Goal: Information Seeking & Learning: Learn about a topic

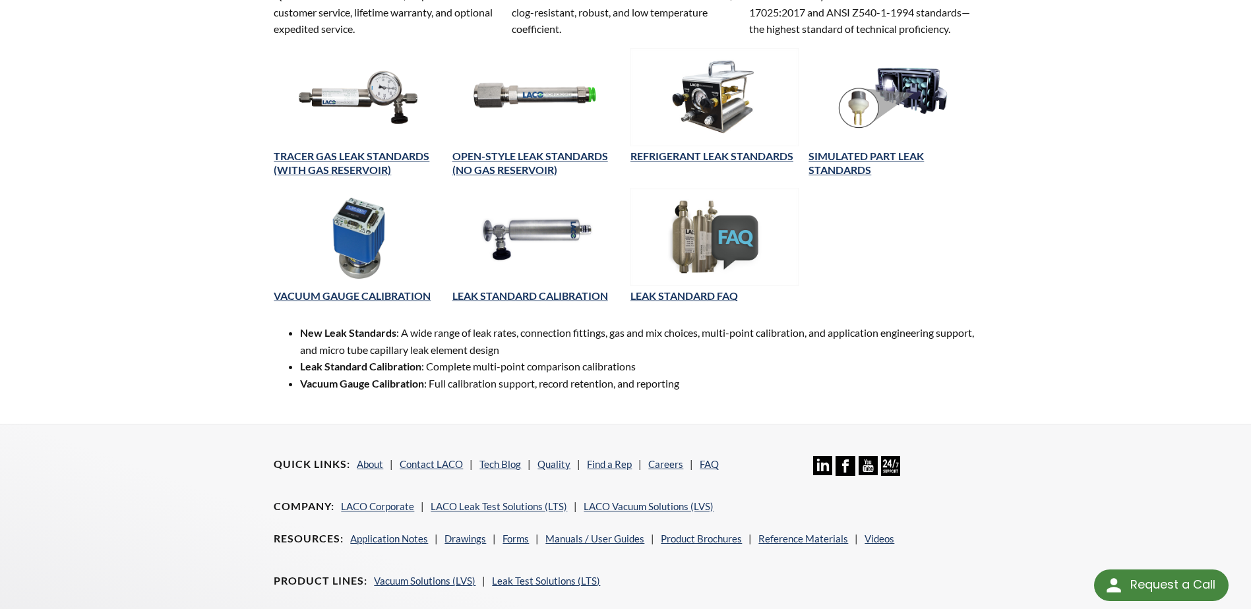
scroll to position [404, 0]
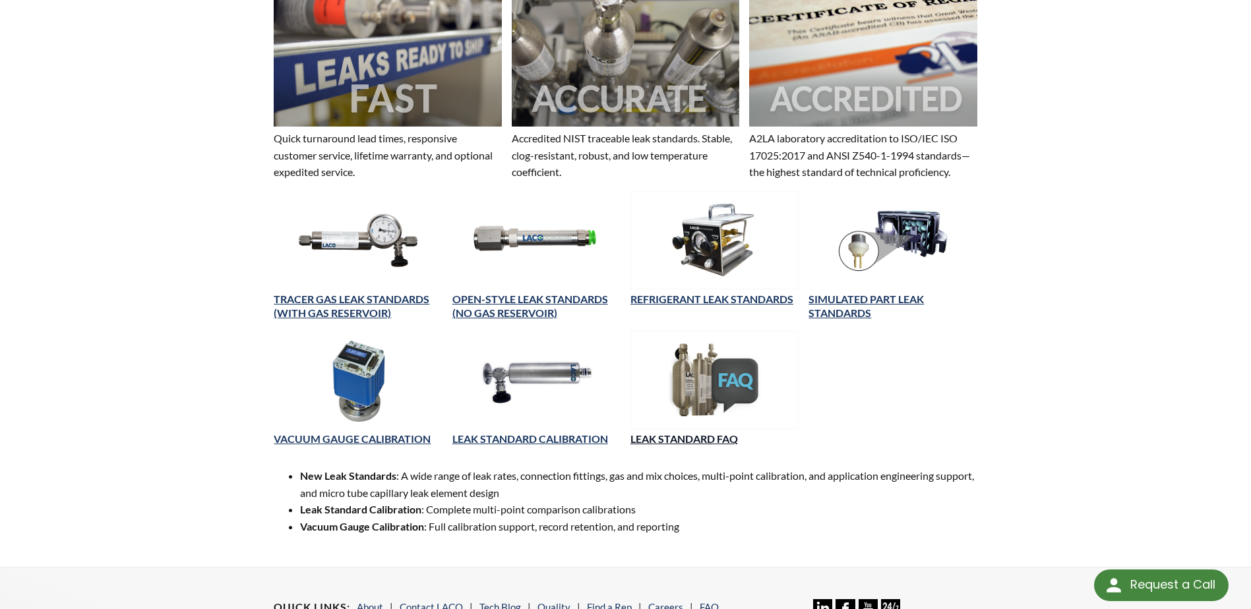
click at [704, 437] on link "LEAK STANDARD FAQ" at bounding box center [683, 438] width 107 height 13
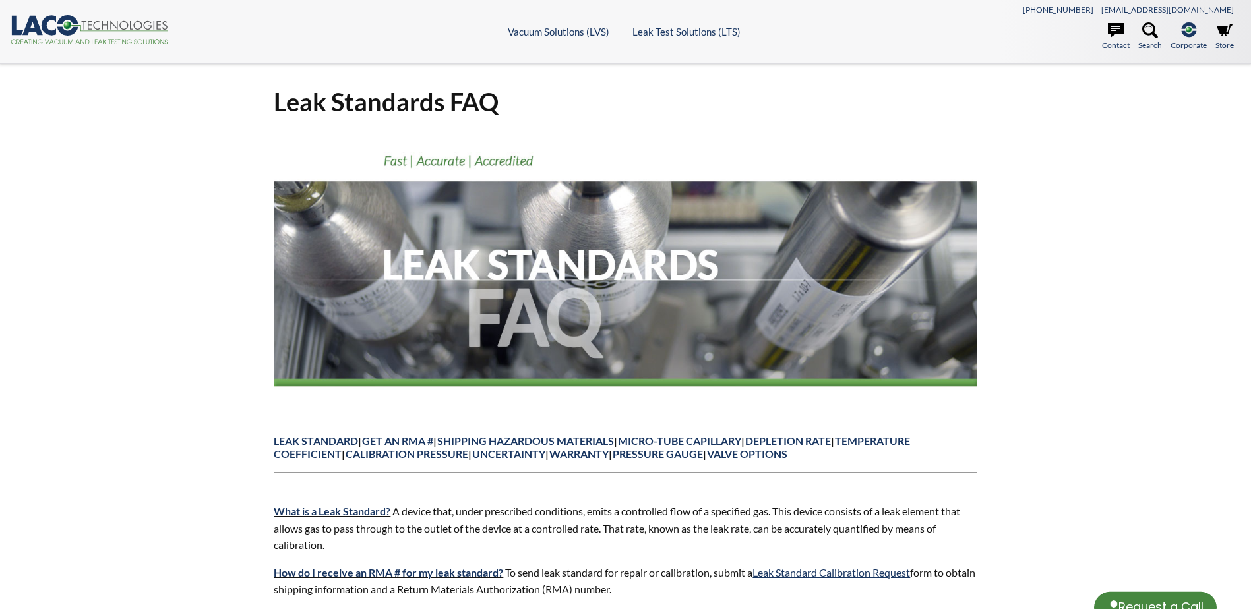
select select "Language Translate Widget"
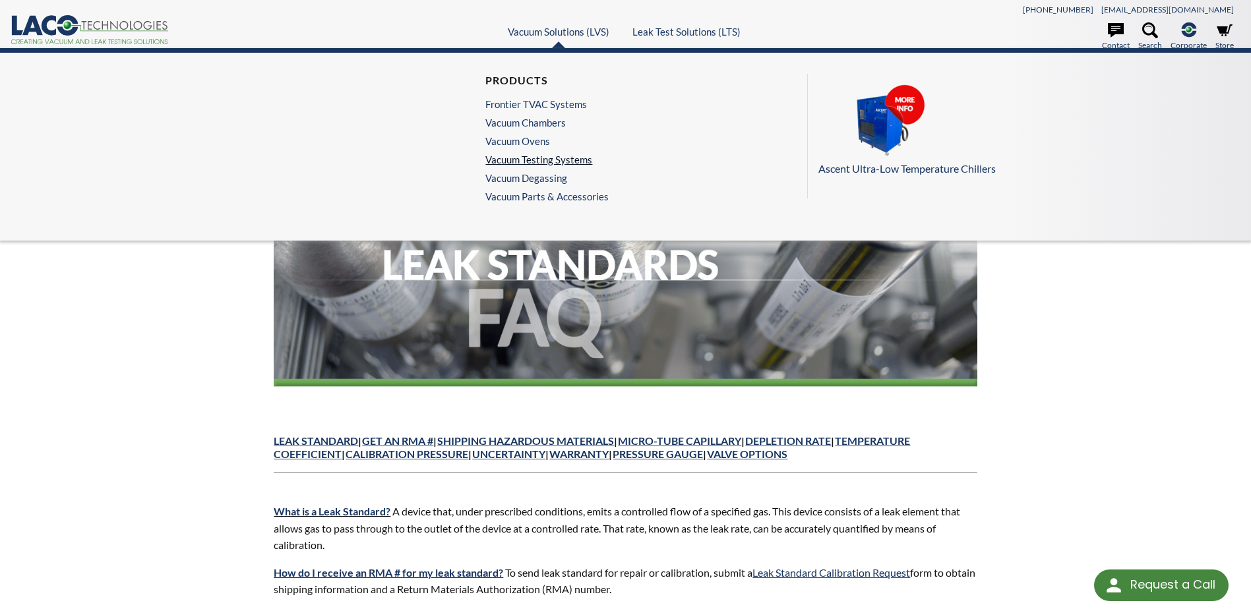
click at [556, 159] on link "Vacuum Testing Systems" at bounding box center [543, 160] width 117 height 12
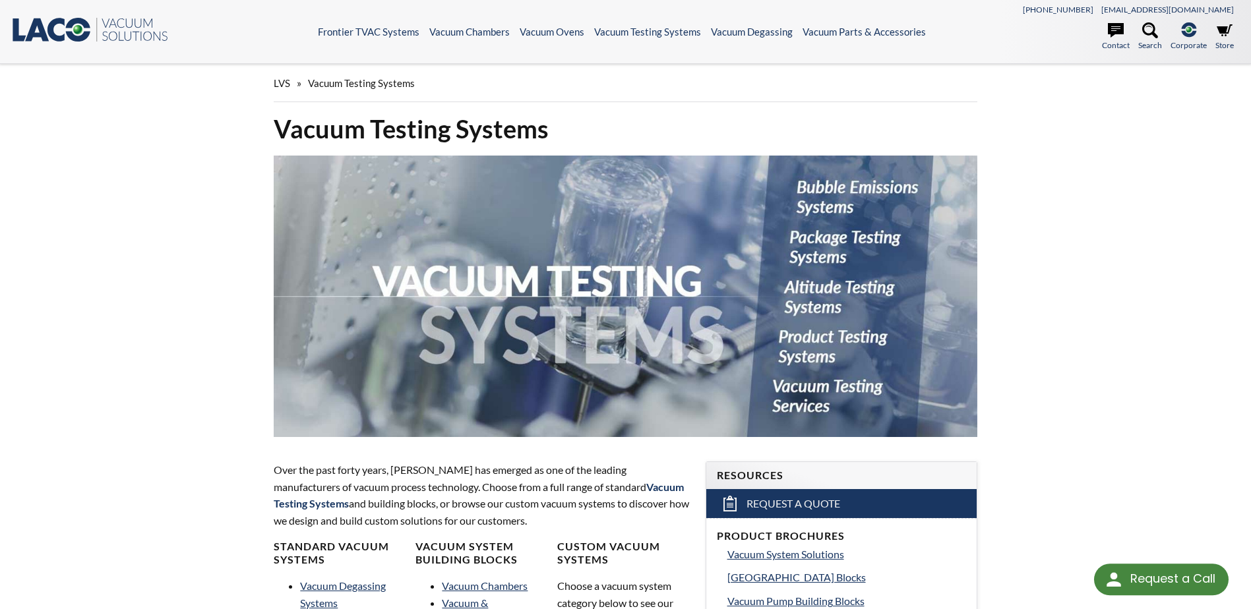
select select "Language Translate Widget"
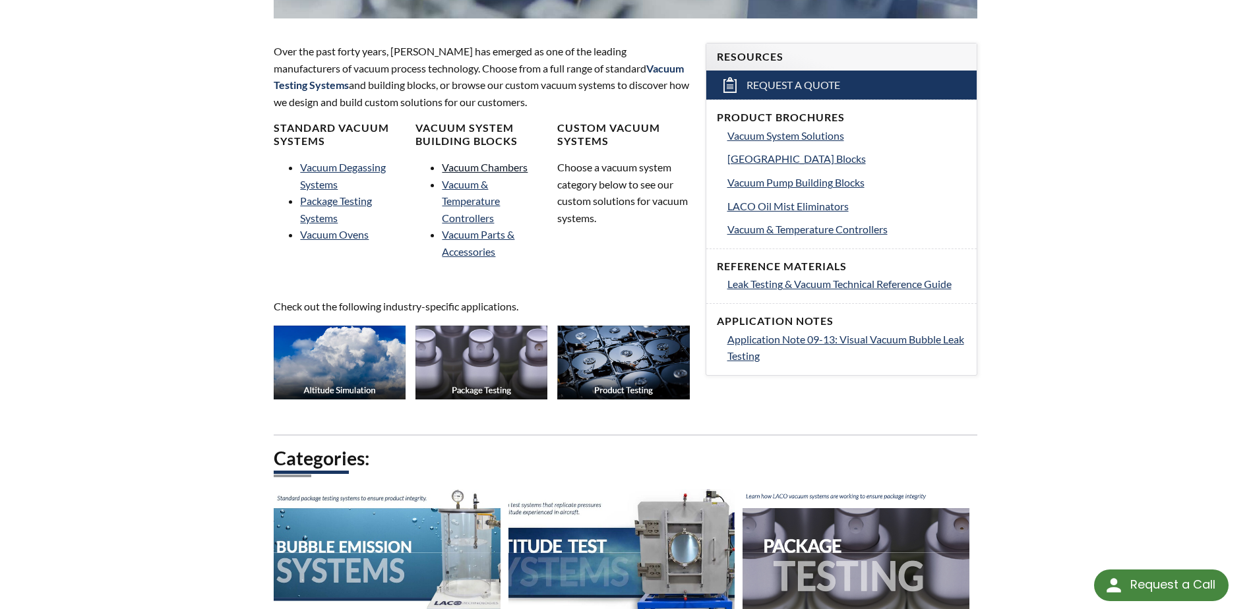
scroll to position [396, 0]
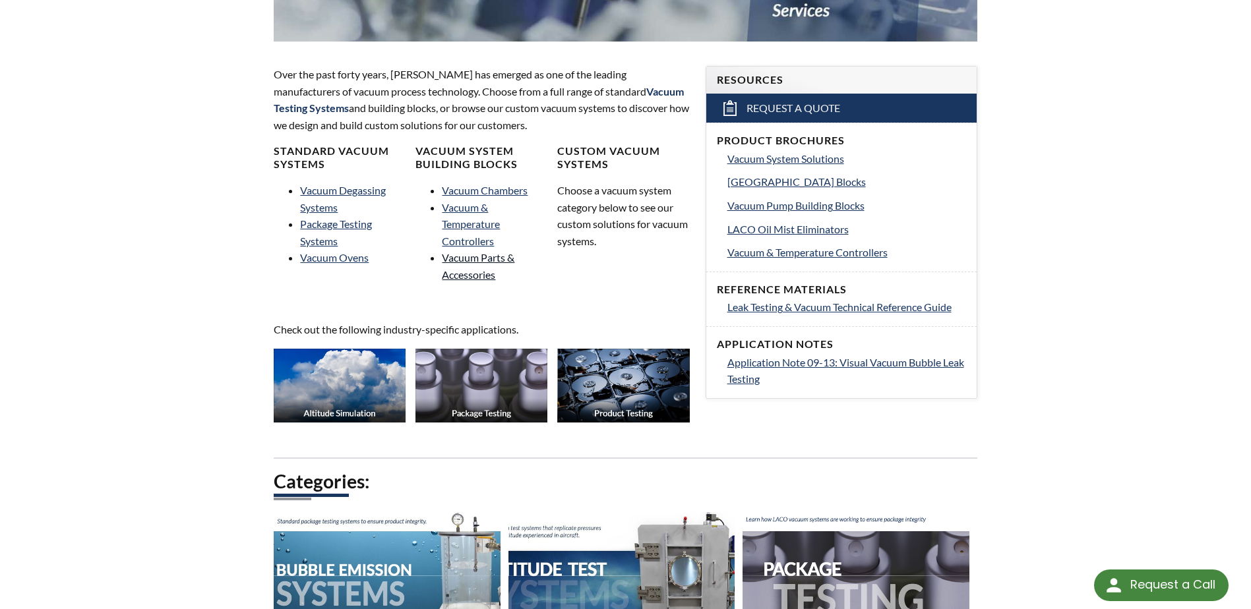
click at [479, 259] on link "Vacuum Parts & Accessories" at bounding box center [478, 266] width 73 height 30
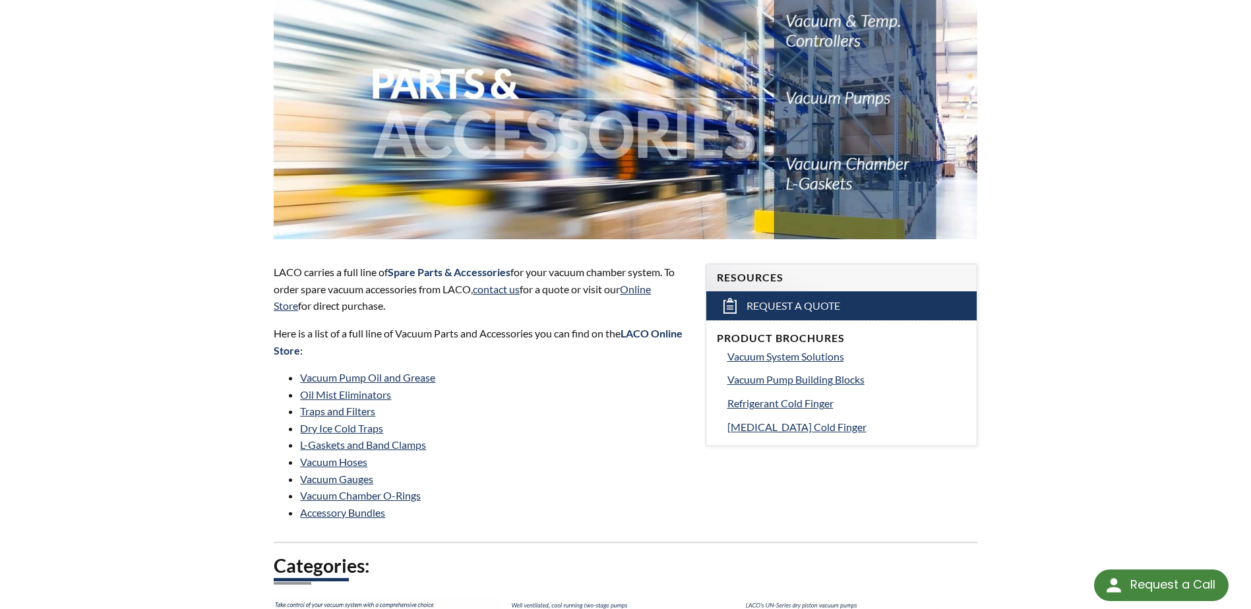
scroll to position [264, 0]
